Goal: Transaction & Acquisition: Book appointment/travel/reservation

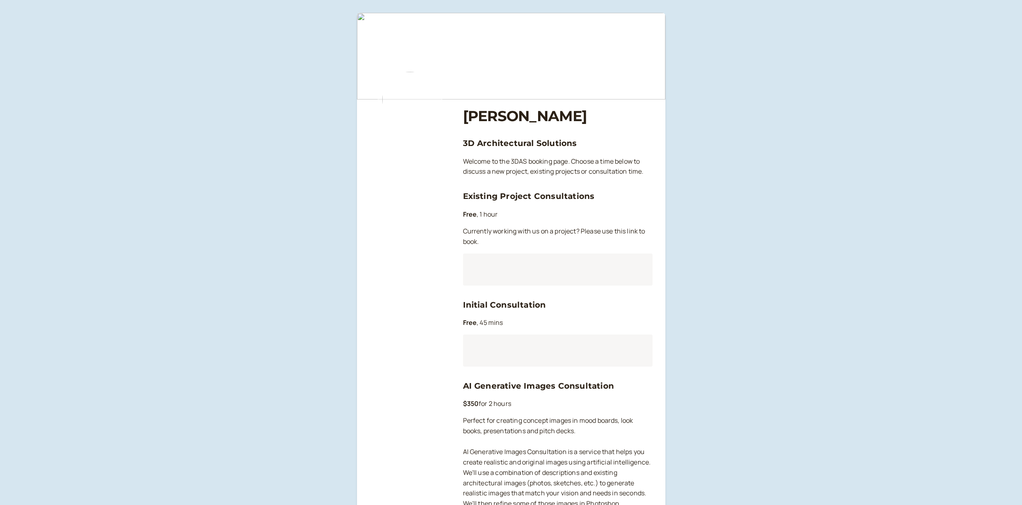
click at [512, 262] on div at bounding box center [557, 270] width 189 height 32
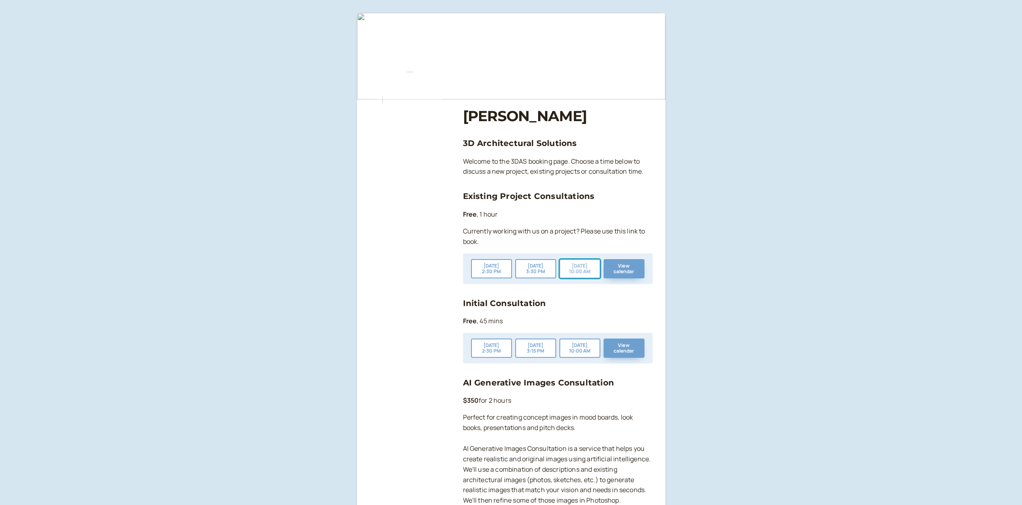
click at [584, 270] on button "[DATE] 10:00 AM" at bounding box center [579, 268] width 41 height 19
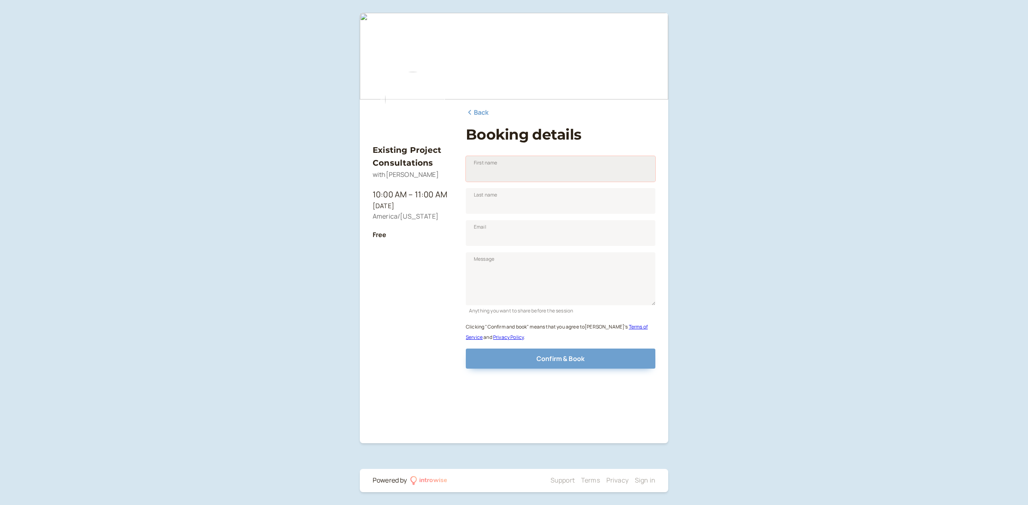
click at [519, 170] on input "First name" at bounding box center [560, 169] width 189 height 26
type input "Mark"
type input "[PERSON_NAME]"
type input "[EMAIL_ADDRESS][DOMAIN_NAME]"
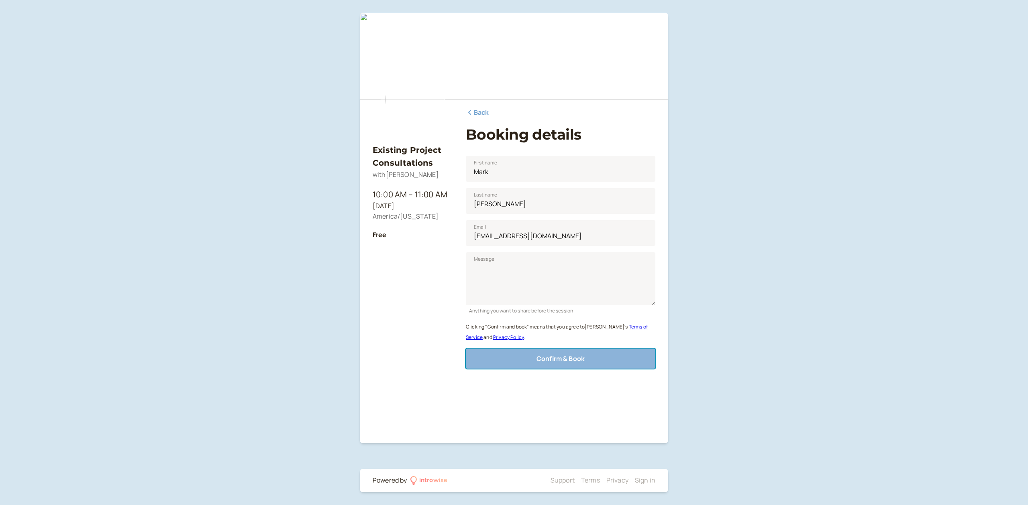
click at [560, 362] on span "Confirm & Book" at bounding box center [560, 359] width 48 height 9
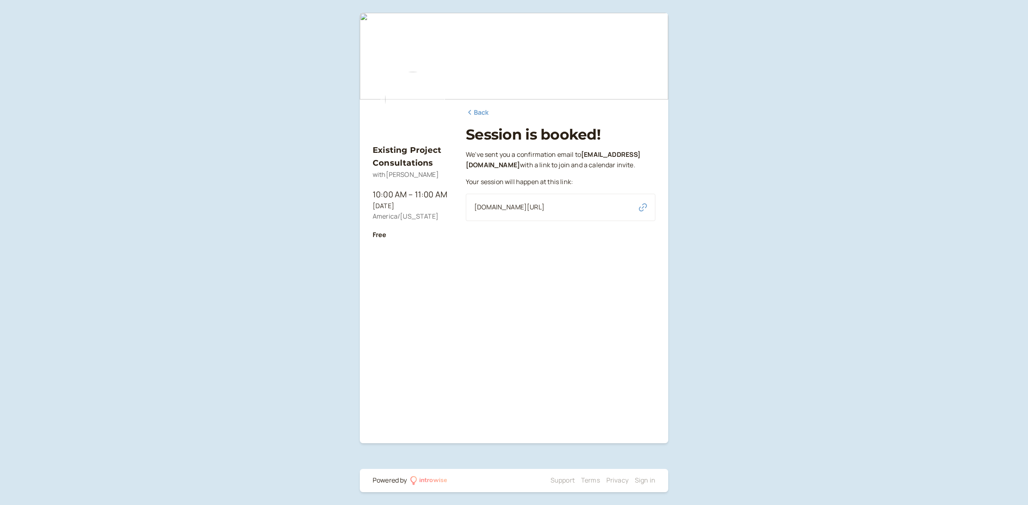
drag, startPoint x: 615, startPoint y: 218, endPoint x: 473, endPoint y: 215, distance: 142.2
click at [473, 215] on div "[DOMAIN_NAME][URL]" at bounding box center [560, 207] width 189 height 27
copy span "[DOMAIN_NAME][URL]"
